Goal: Task Accomplishment & Management: Manage account settings

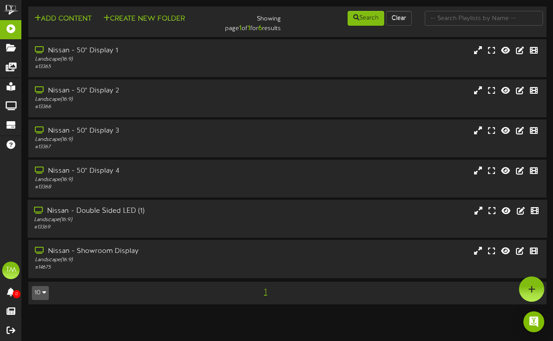
click at [105, 214] on div "Nissan - Double Sided LED (1)" at bounding box center [135, 211] width 203 height 10
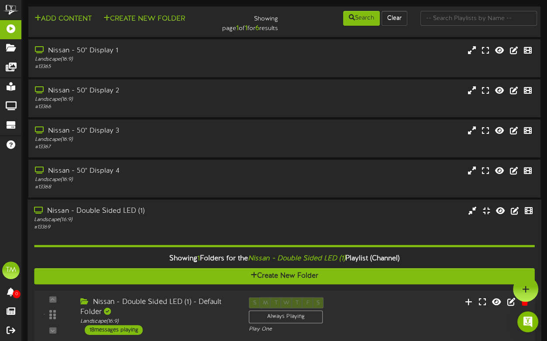
click at [140, 332] on div "18 messages playing" at bounding box center [114, 330] width 58 height 10
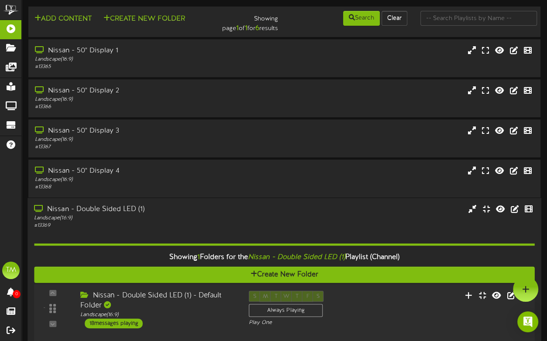
click at [122, 326] on div "18 messages playing" at bounding box center [114, 324] width 58 height 10
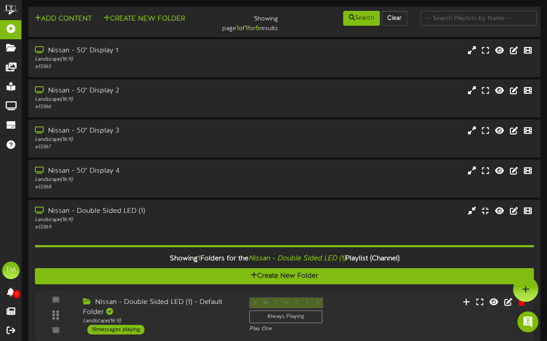
scroll to position [85, 0]
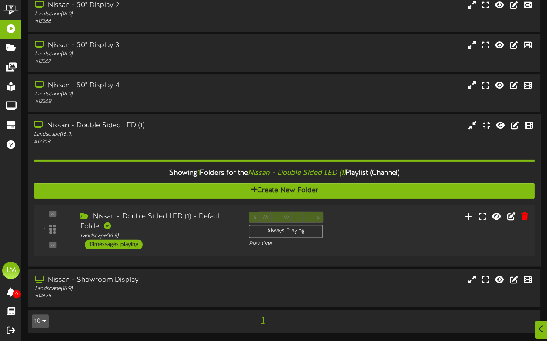
click at [132, 246] on div "18 messages playing" at bounding box center [114, 245] width 58 height 10
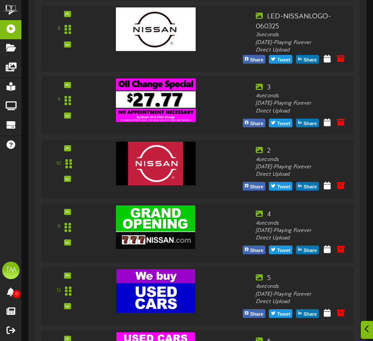
scroll to position [886, 0]
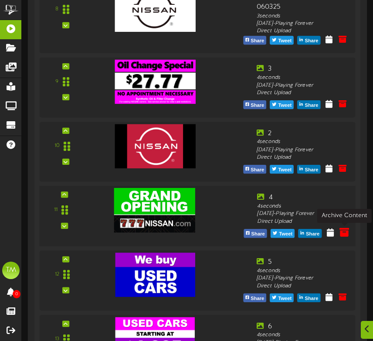
click at [344, 237] on icon at bounding box center [345, 233] width 10 height 10
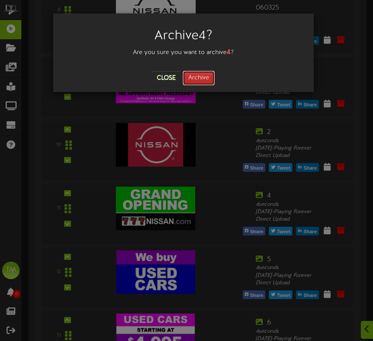
click at [202, 80] on button "Archive" at bounding box center [199, 78] width 32 height 15
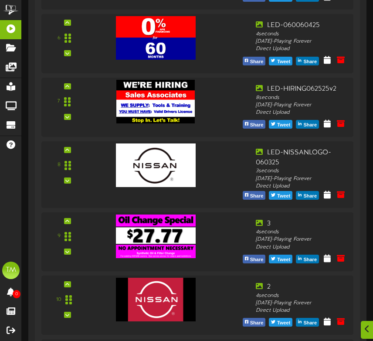
scroll to position [762, 0]
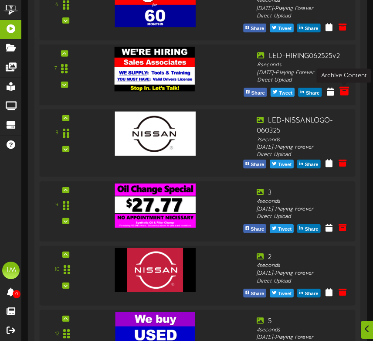
click at [343, 95] on icon at bounding box center [345, 91] width 10 height 10
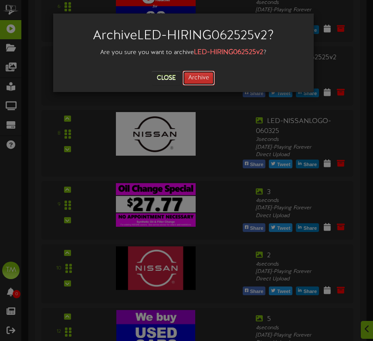
click at [202, 80] on button "Archive" at bounding box center [199, 78] width 32 height 15
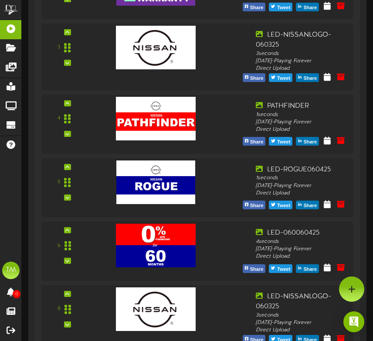
scroll to position [522, 0]
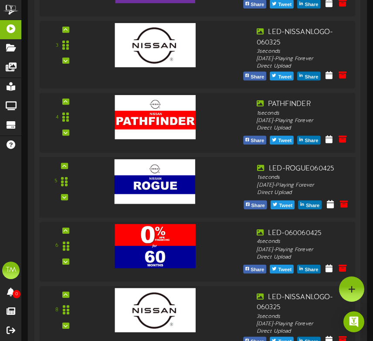
click at [159, 174] on img at bounding box center [154, 181] width 81 height 44
click at [347, 199] on icon at bounding box center [345, 204] width 10 height 10
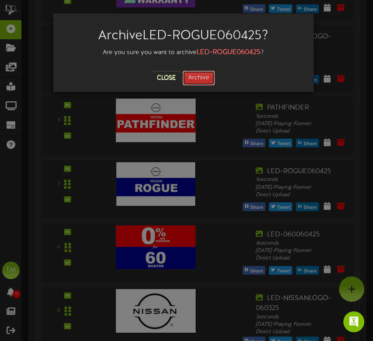
click at [202, 80] on button "Archive" at bounding box center [199, 78] width 32 height 15
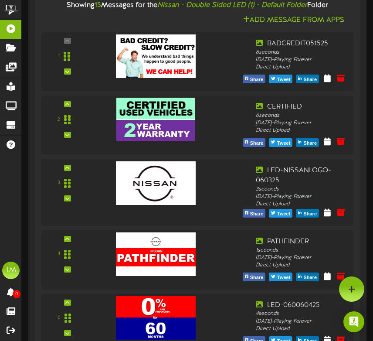
scroll to position [382, 0]
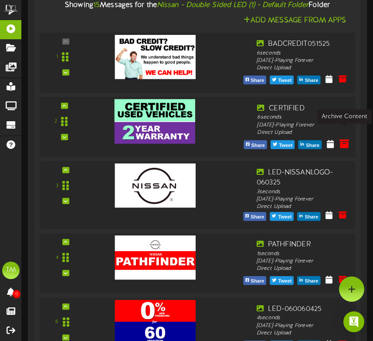
click at [346, 138] on icon at bounding box center [345, 143] width 10 height 10
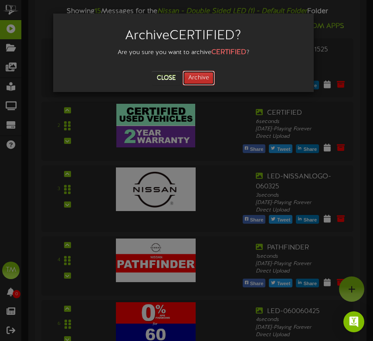
click at [187, 81] on button "Archive" at bounding box center [199, 78] width 32 height 15
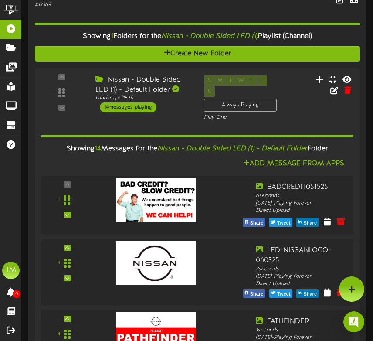
scroll to position [0, 0]
